Goal: Task Accomplishment & Management: Complete application form

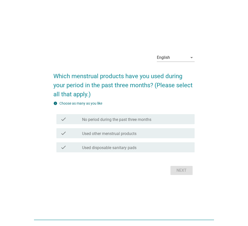
click at [106, 135] on label "Used other menstrual products" at bounding box center [109, 133] width 54 height 5
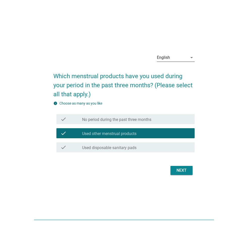
click at [187, 56] on div "arrow_drop_down" at bounding box center [190, 58] width 7 height 6
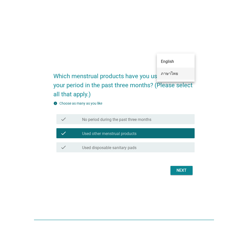
click at [186, 74] on div "ภาษาไทย" at bounding box center [176, 74] width 30 height 6
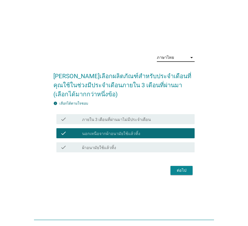
click at [141, 147] on div "check_box_outline_blank ผ้าอนามัยใช้แล้วทิ้ง" at bounding box center [136, 147] width 108 height 6
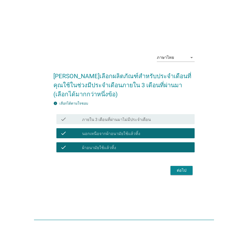
click at [140, 134] on div "check_box นอกเหนือจากผ้าอนามัยใช้แล้วทิ้ง" at bounding box center [136, 133] width 108 height 6
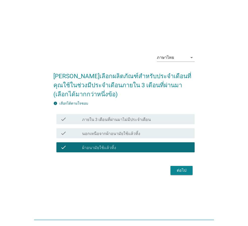
click at [184, 170] on div "ต่อไป" at bounding box center [181, 171] width 14 height 6
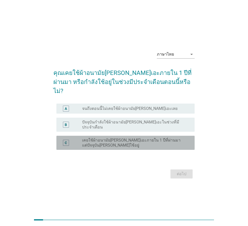
click at [118, 138] on label "เคยใช้ผ้าอนามัย[PERSON_NAME]เอะภายใน 1 ปีที่ผ่านมา แต่ปัจจุบัน[PERSON_NAME]ใช้อ…" at bounding box center [134, 143] width 104 height 10
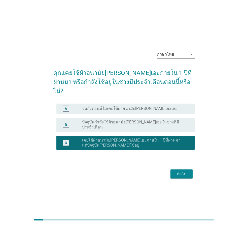
click at [165, 122] on label "ปัจจุบันกำลังใช้ผ้าอนามัย[PERSON_NAME]เอะในช่วงที่มีประจำเดือน" at bounding box center [134, 125] width 104 height 10
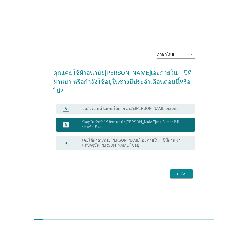
click at [178, 171] on div "ต่อไป" at bounding box center [181, 174] width 14 height 6
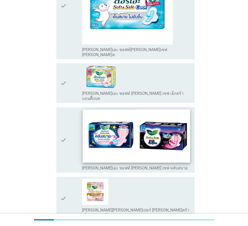
click at [145, 129] on img at bounding box center [136, 135] width 107 height 53
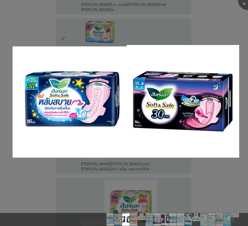
scroll to position [226, 0]
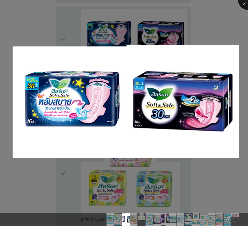
click at [244, 3] on div at bounding box center [248, 0] width 20 height 20
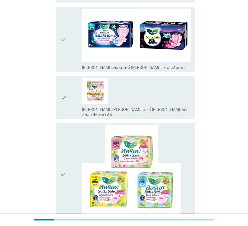
click at [63, 24] on icon "check" at bounding box center [63, 40] width 6 height 62
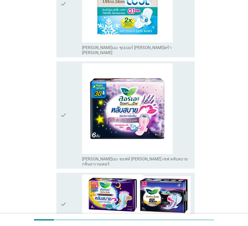
scroll to position [528, 0]
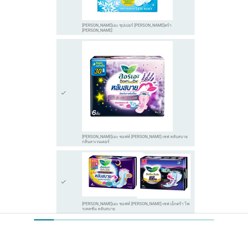
click at [72, 152] on div "check" at bounding box center [71, 181] width 22 height 59
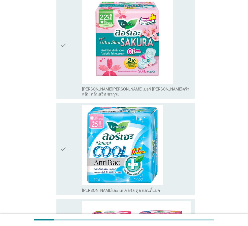
scroll to position [1279, 0]
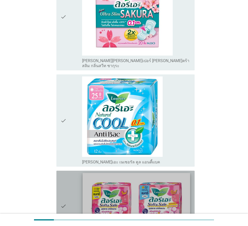
click at [138, 175] on img at bounding box center [136, 202] width 107 height 58
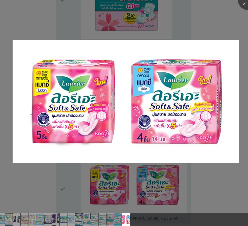
scroll to position [1297, 0]
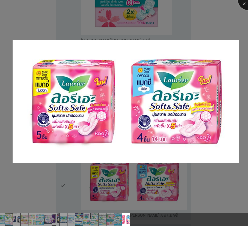
click at [243, 4] on div at bounding box center [248, 0] width 20 height 20
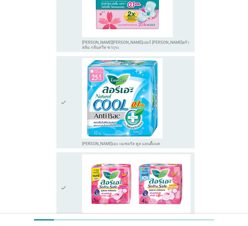
click at [68, 154] on div "check" at bounding box center [71, 187] width 22 height 67
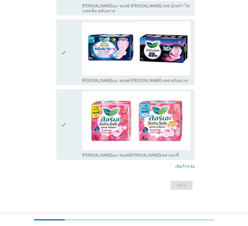
scroll to position [0, 0]
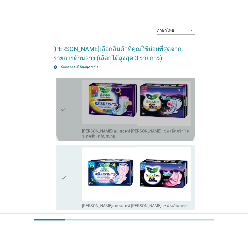
click at [162, 135] on div "check check_box_outline_blank [PERSON_NAME]เอะ ซอฟท์ [PERSON_NAME] เซฟ เอ็กตร้า…" at bounding box center [125, 109] width 138 height 63
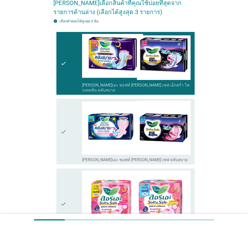
scroll to position [50, 0]
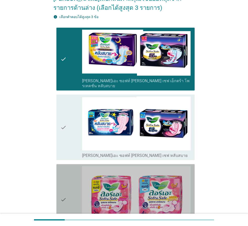
drag, startPoint x: 59, startPoint y: 168, endPoint x: 65, endPoint y: 170, distance: 7.2
click at [59, 168] on div "check check_box_outline_blank [PERSON_NAME]เอะ ซอฟท์[PERSON_NAME]เซฟ แมกซี่" at bounding box center [125, 199] width 138 height 71
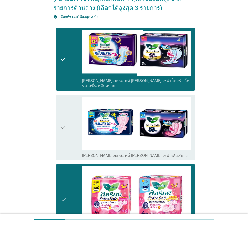
click at [69, 123] on div "check" at bounding box center [71, 128] width 22 height 62
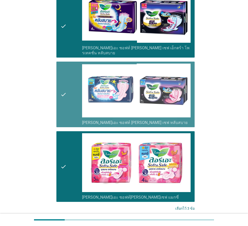
scroll to position [120, 0]
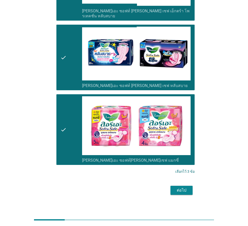
click at [187, 187] on div "ต่อไป" at bounding box center [181, 190] width 14 height 6
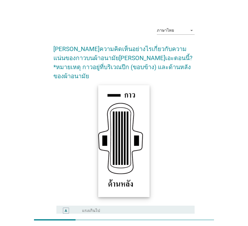
click at [137, 152] on img at bounding box center [123, 141] width 51 height 112
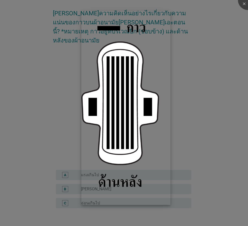
scroll to position [61, 0]
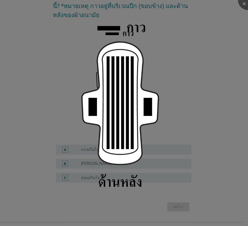
click at [203, 124] on div at bounding box center [124, 113] width 248 height 226
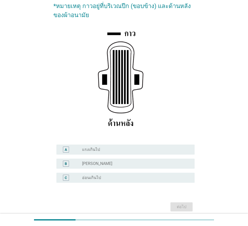
click at [94, 147] on label "แรงเกินไป" at bounding box center [91, 149] width 18 height 5
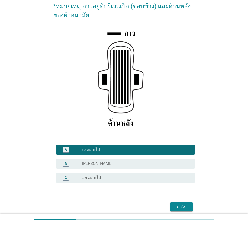
click at [182, 202] on button "ต่อไป" at bounding box center [181, 206] width 22 height 9
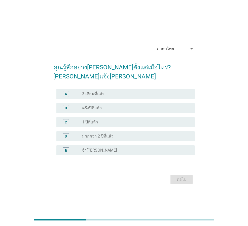
click at [101, 91] on div "radio_button_unchecked 3 เดือนที่แล้ว" at bounding box center [136, 94] width 108 height 6
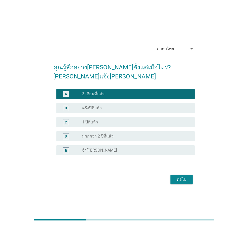
click at [177, 177] on div "ต่อไป" at bounding box center [181, 180] width 14 height 6
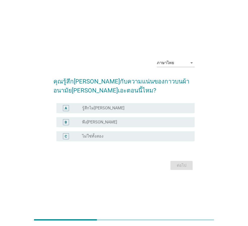
click at [92, 120] on label "พึง[PERSON_NAME]" at bounding box center [99, 122] width 35 height 5
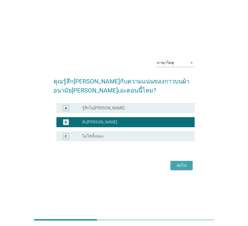
click at [180, 163] on div "ต่อไป" at bounding box center [181, 165] width 14 height 6
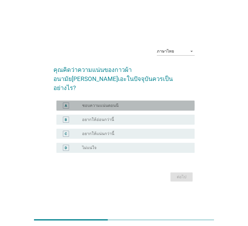
click at [100, 103] on label "ชอบความแน่นตอนนี" at bounding box center [100, 105] width 36 height 5
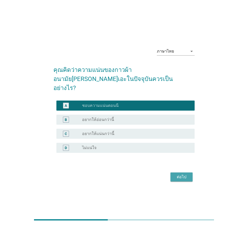
click at [182, 174] on div "ต่อไป" at bounding box center [181, 177] width 14 height 6
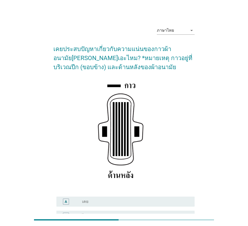
click at [85, 203] on label "เคย" at bounding box center [85, 201] width 6 height 5
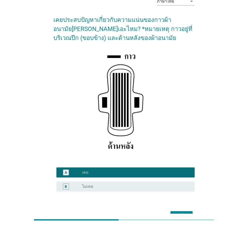
scroll to position [59, 0]
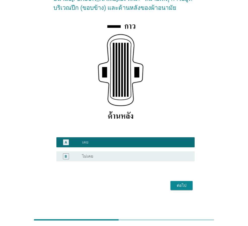
click at [184, 188] on div "ต่อไป" at bounding box center [181, 186] width 14 height 6
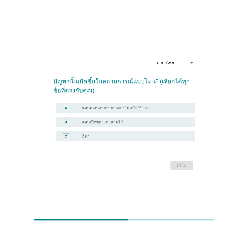
drag, startPoint x: 86, startPoint y: 122, endPoint x: 93, endPoint y: 122, distance: 6.5
click at [86, 122] on label "ตอนเปิดซองและสวมใส่" at bounding box center [102, 122] width 41 height 5
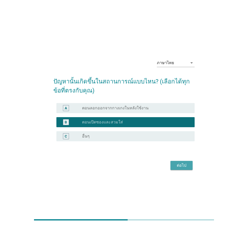
click at [180, 161] on button "ต่อไป" at bounding box center [181, 165] width 22 height 9
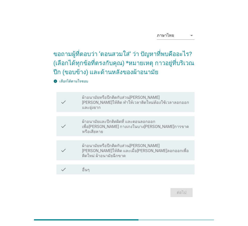
click at [104, 110] on label "ผ้าอนามัยหรือปีกติดกับส่วน[PERSON_NAME][PERSON_NAME]ให้ติด ทำให้เวลาติดใหม่ต้อง…" at bounding box center [136, 102] width 108 height 15
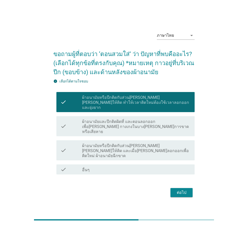
click at [110, 124] on label "ผ้าอนามัยและปีกติดผิดที่ และตอนลอกออกเพื่อ[PERSON_NAME] กางเกงในบาง[PERSON_NAME…" at bounding box center [136, 126] width 108 height 15
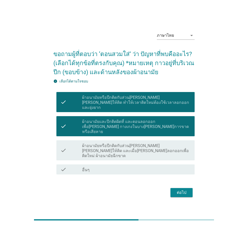
click at [183, 190] on div "ต่อไป" at bounding box center [181, 193] width 14 height 6
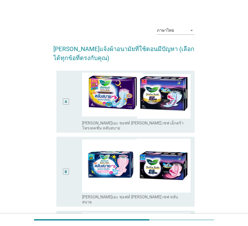
click at [95, 121] on label "[PERSON_NAME]เอะ ซอฟท์ [PERSON_NAME] เซฟ เอ็กตร้า โพรเทคชั่น หลับสบาย" at bounding box center [134, 126] width 104 height 10
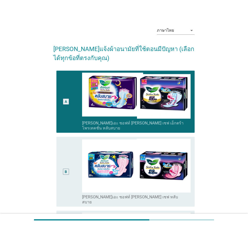
click at [76, 168] on div "B" at bounding box center [71, 172] width 22 height 66
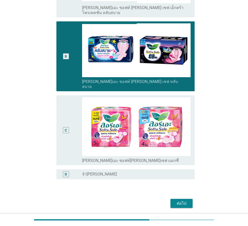
scroll to position [124, 0]
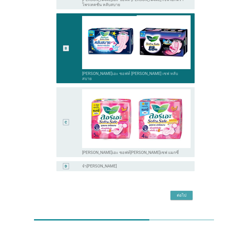
drag, startPoint x: 185, startPoint y: 185, endPoint x: 186, endPoint y: 190, distance: 5.5
click at [185, 192] on div "ต่อไป" at bounding box center [181, 195] width 14 height 6
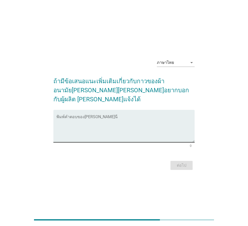
click at [100, 126] on textarea "พิมพ์คำตอบของคุณ ที่นี่" at bounding box center [125, 129] width 138 height 26
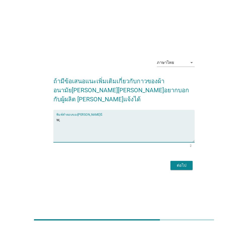
type textarea "w"
type textarea "ไม่มี"
click at [188, 162] on div "ต่อไป" at bounding box center [181, 165] width 14 height 6
